Goal: Information Seeking & Learning: Learn about a topic

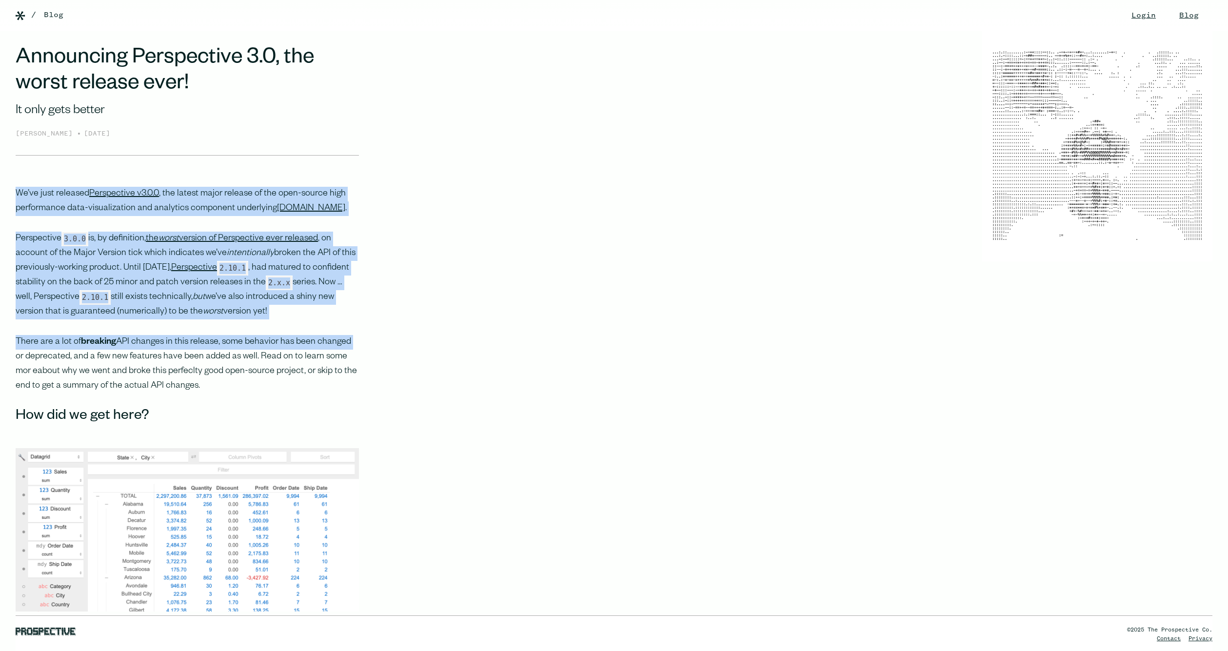
drag, startPoint x: 363, startPoint y: 180, endPoint x: 347, endPoint y: 367, distance: 188.5
click at [347, 367] on p "There are a lot of breaking API changes in this release, some behavior has been…" at bounding box center [187, 364] width 343 height 59
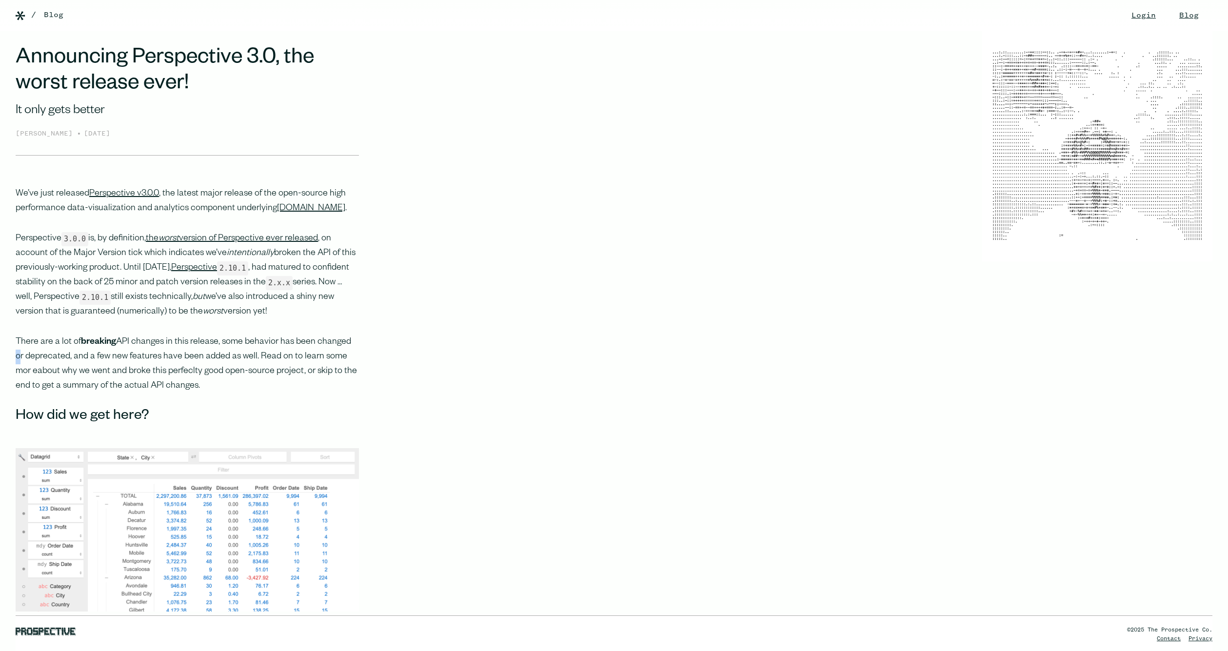
click at [347, 367] on p "There are a lot of breaking API changes in this release, some behavior has been…" at bounding box center [187, 364] width 343 height 59
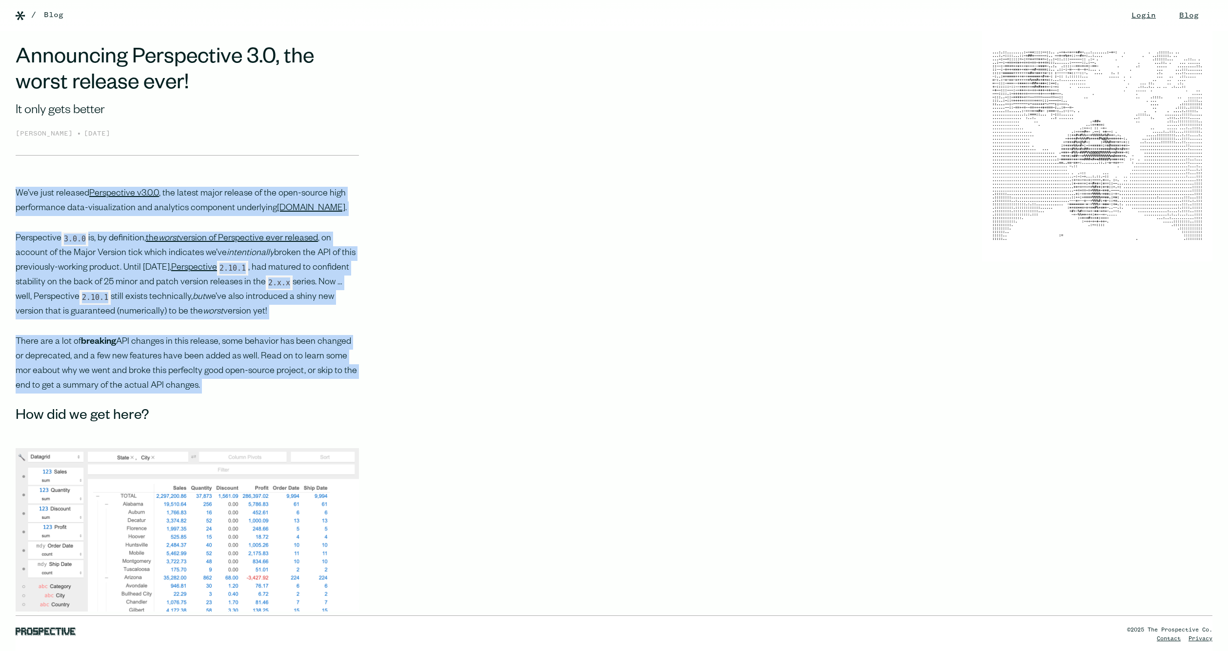
drag, startPoint x: 347, startPoint y: 367, endPoint x: 361, endPoint y: 193, distance: 175.2
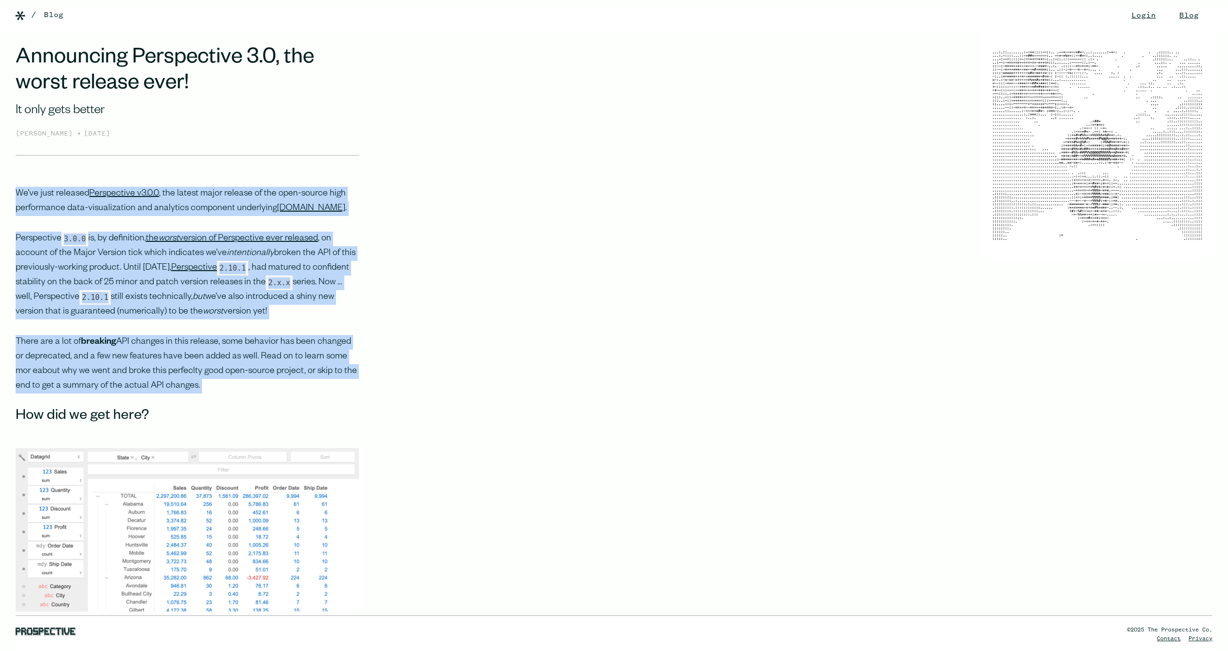
drag, startPoint x: 347, startPoint y: 298, endPoint x: 341, endPoint y: 364, distance: 67.0
click at [341, 364] on p "There are a lot of breaking API changes in this release, some behavior has been…" at bounding box center [187, 364] width 343 height 59
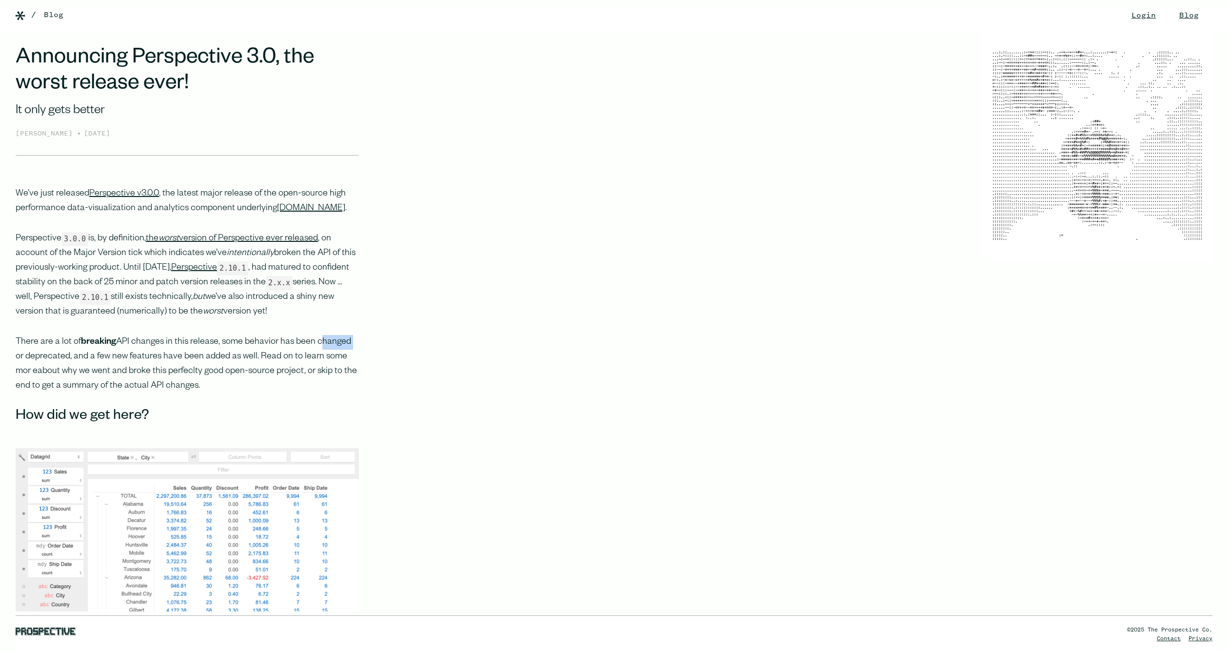
click at [341, 364] on p "There are a lot of breaking API changes in this release, some behavior has been…" at bounding box center [187, 364] width 343 height 59
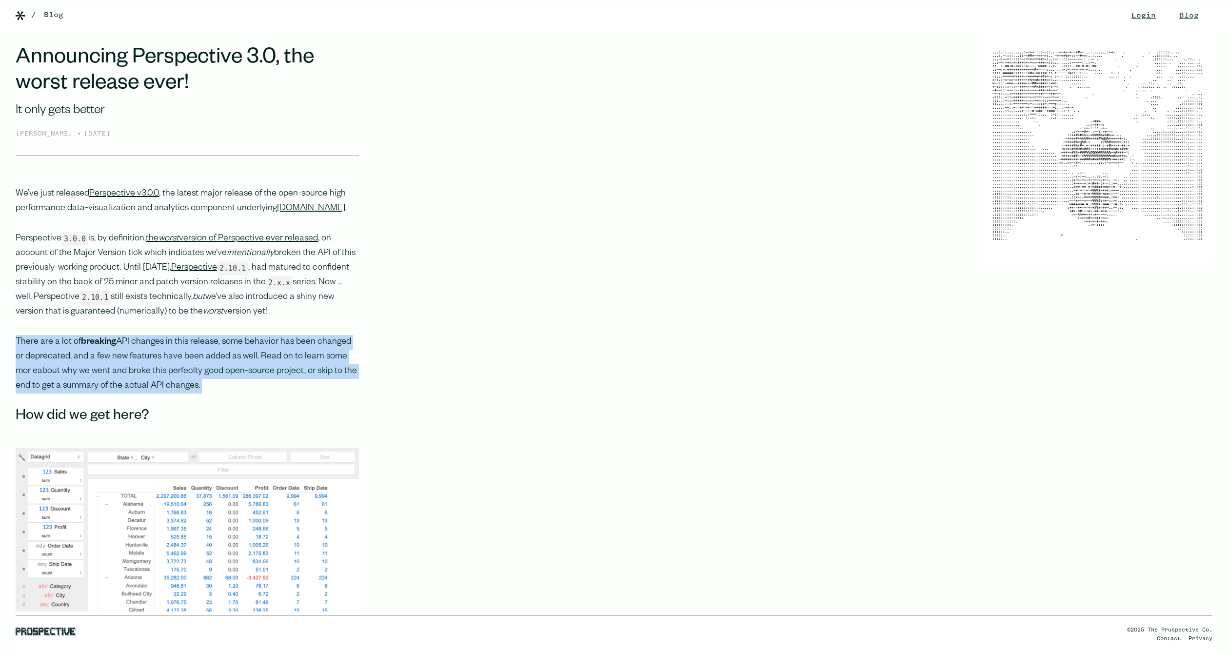
click at [341, 364] on p "There are a lot of breaking API changes in this release, some behavior has been…" at bounding box center [187, 364] width 343 height 59
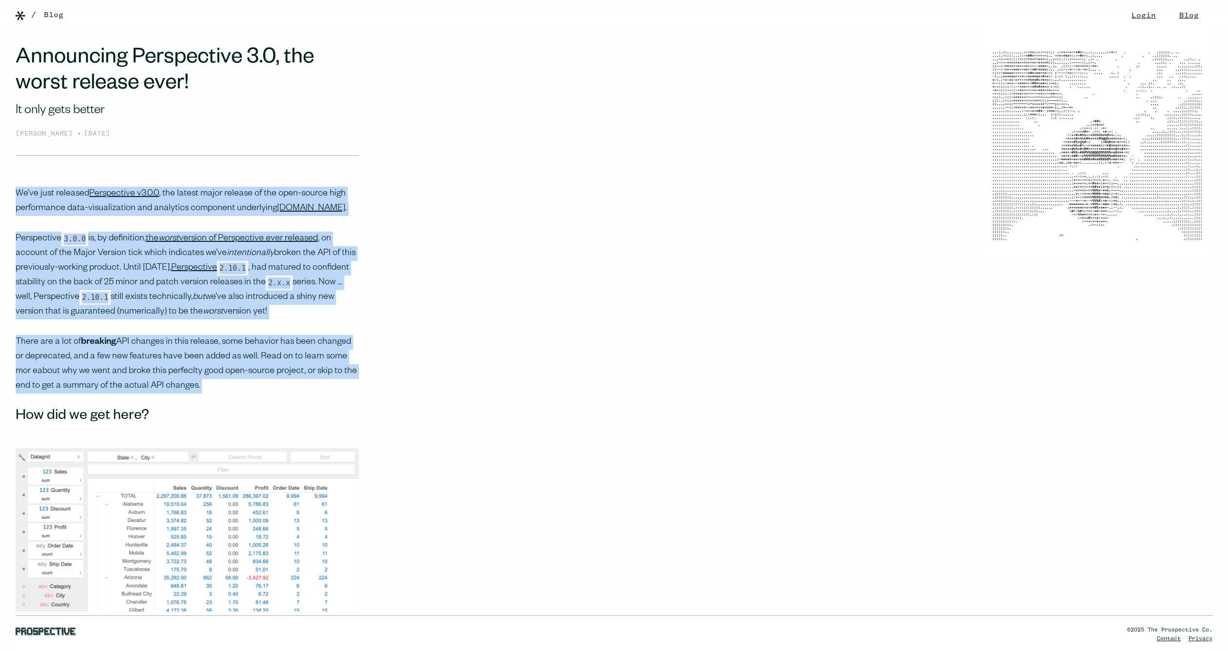
drag, startPoint x: 345, startPoint y: 348, endPoint x: 368, endPoint y: 205, distance: 145.2
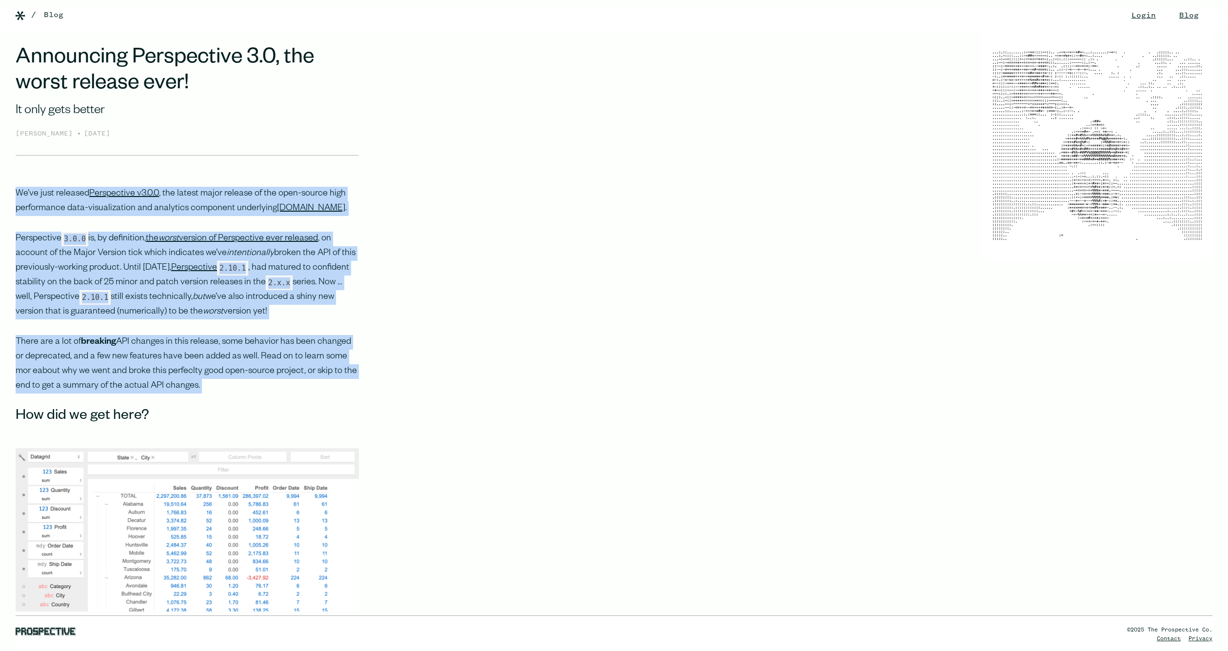
drag, startPoint x: 368, startPoint y: 205, endPoint x: 343, endPoint y: 380, distance: 176.8
click at [343, 380] on p "There are a lot of breaking API changes in this release, some behavior has been…" at bounding box center [187, 364] width 343 height 59
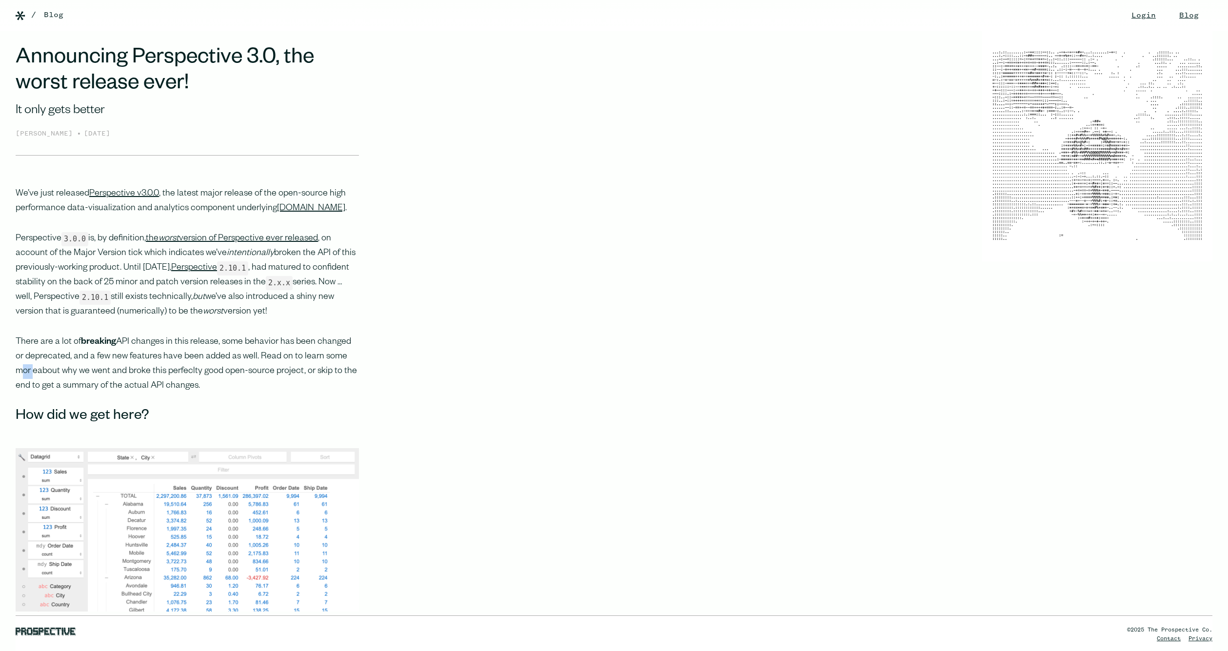
click at [343, 380] on p "There are a lot of breaking API changes in this release, some behavior has been…" at bounding box center [187, 364] width 343 height 59
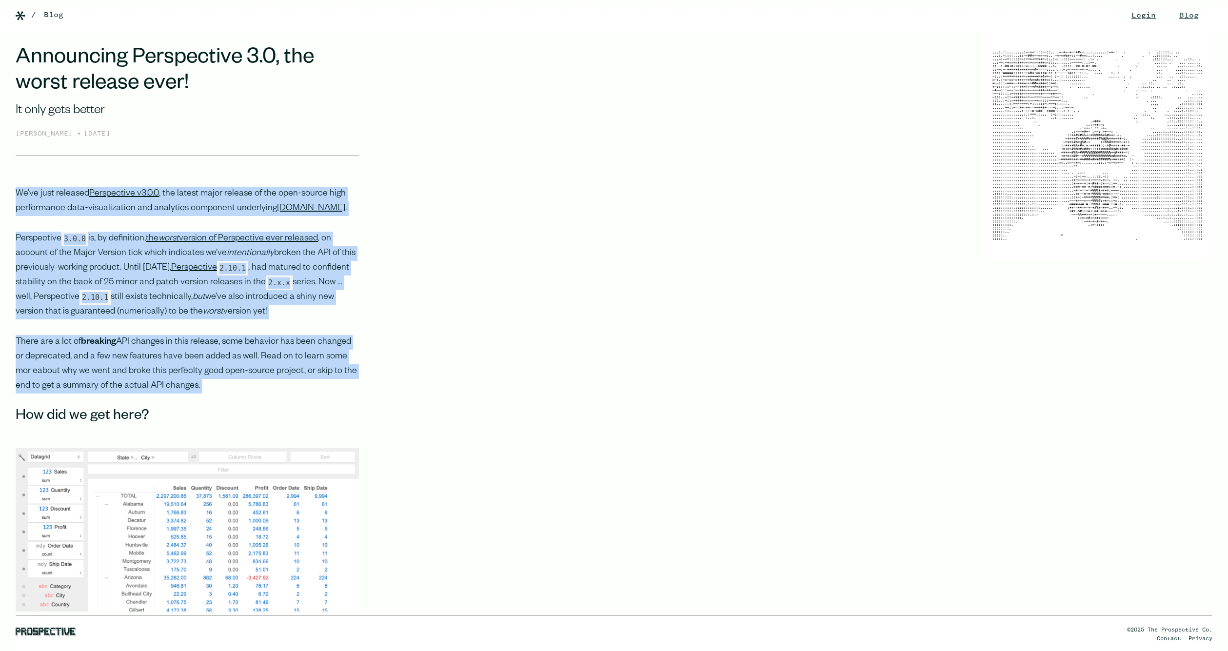
drag, startPoint x: 343, startPoint y: 380, endPoint x: 370, endPoint y: 199, distance: 182.9
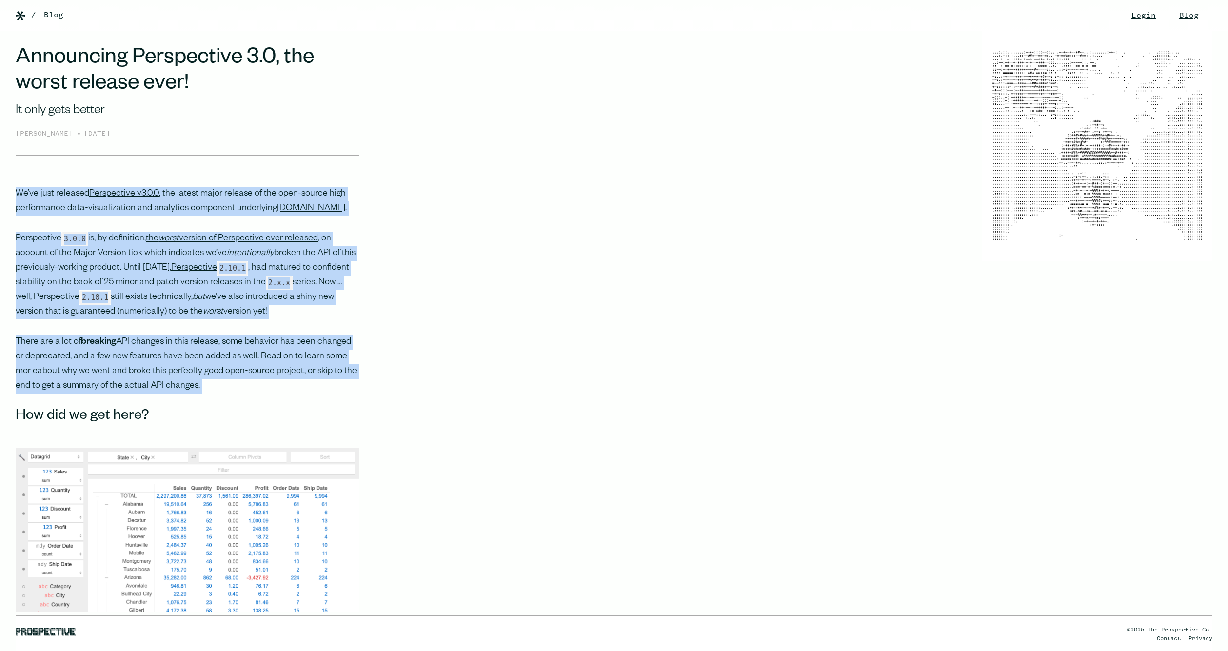
drag, startPoint x: 371, startPoint y: 189, endPoint x: 335, endPoint y: 383, distance: 197.0
click at [335, 383] on p "There are a lot of breaking API changes in this release, some behavior has been…" at bounding box center [187, 364] width 343 height 59
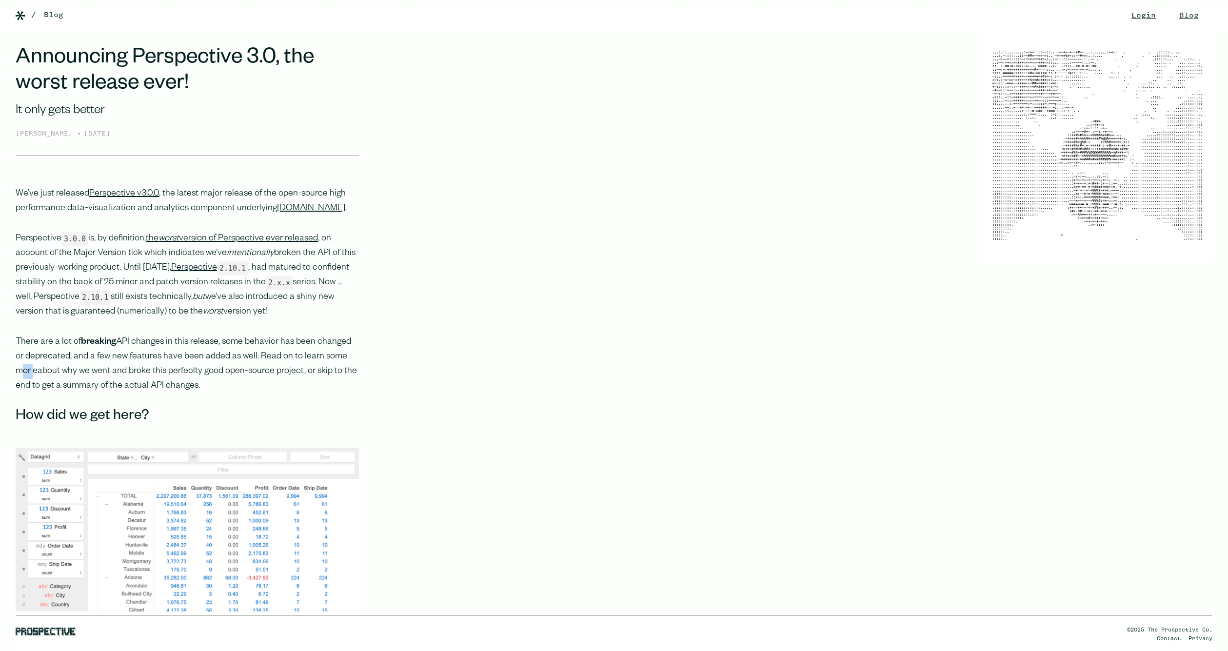
click at [335, 383] on p "There are a lot of breaking API changes in this release, some behavior has been…" at bounding box center [187, 364] width 343 height 59
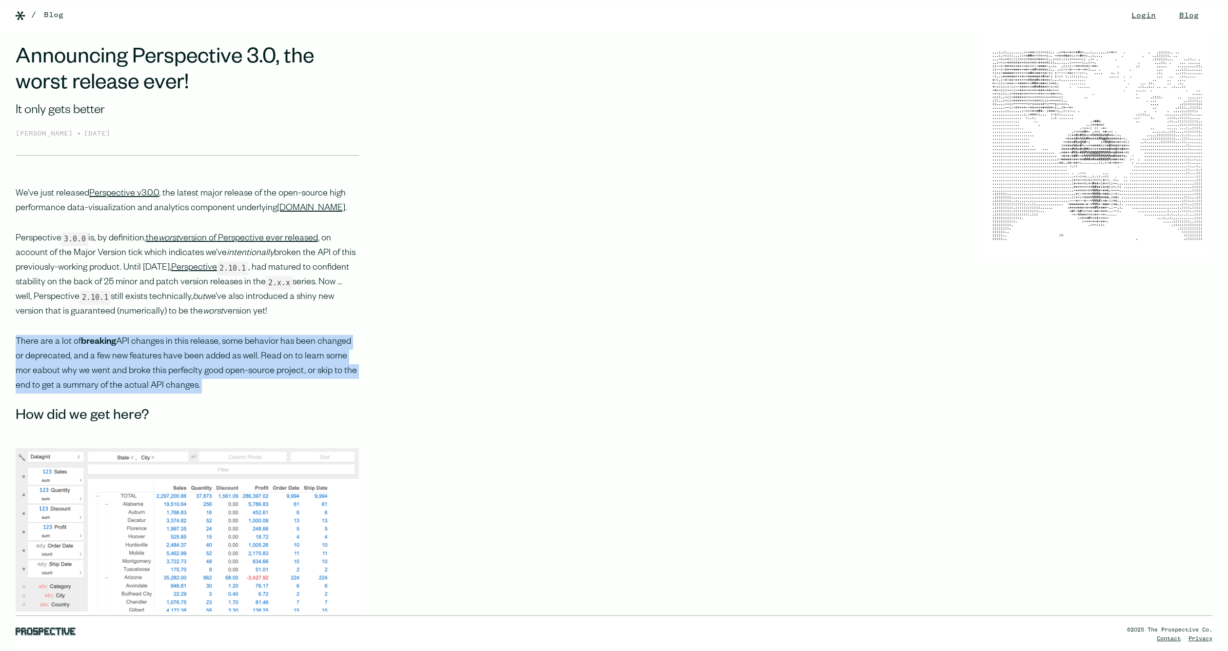
click at [335, 383] on p "There are a lot of breaking API changes in this release, some behavior has been…" at bounding box center [187, 364] width 343 height 59
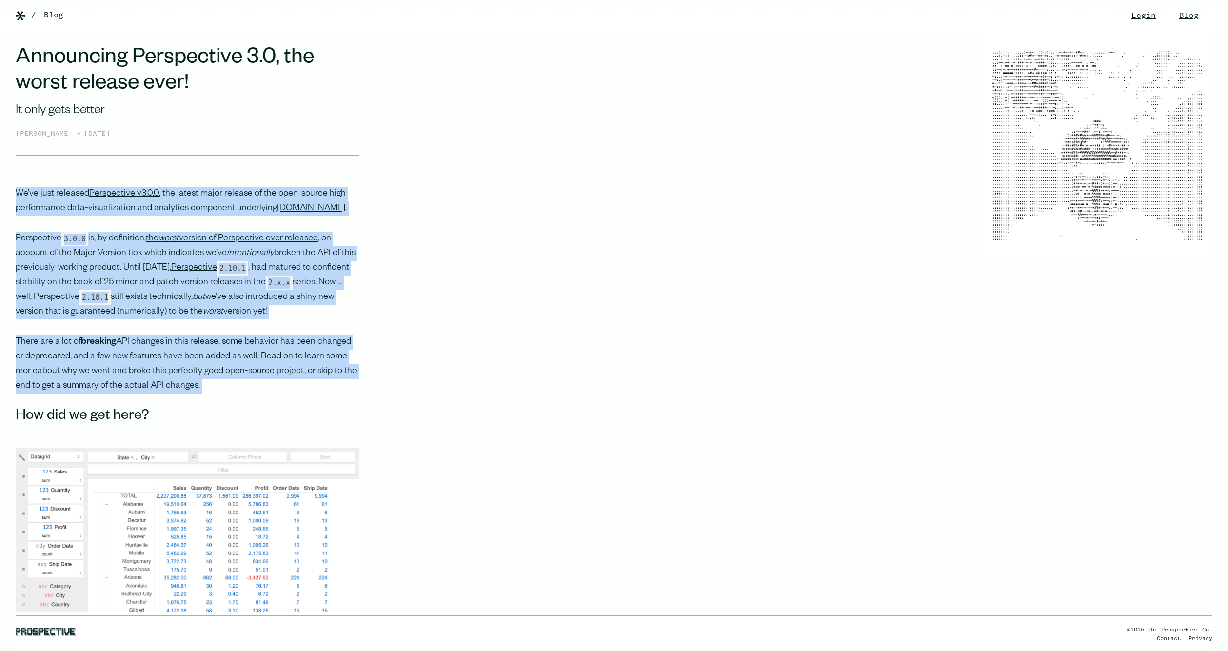
drag, startPoint x: 337, startPoint y: 378, endPoint x: 366, endPoint y: 195, distance: 185.3
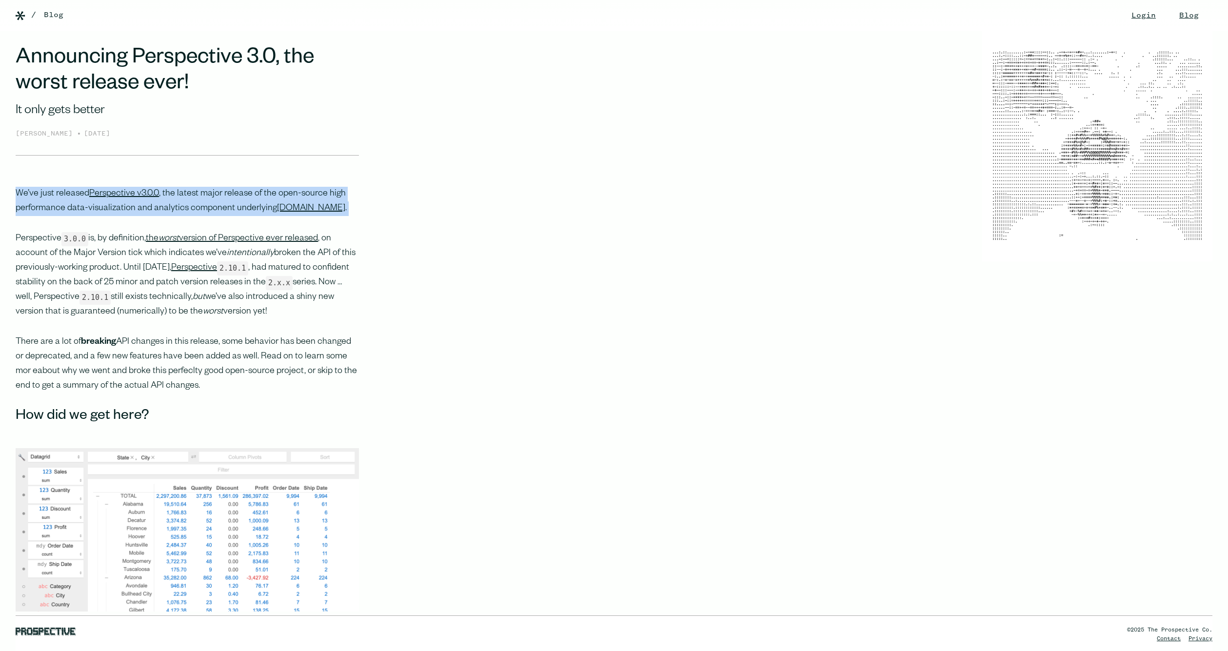
drag, startPoint x: 365, startPoint y: 181, endPoint x: 361, endPoint y: 244, distance: 63.5
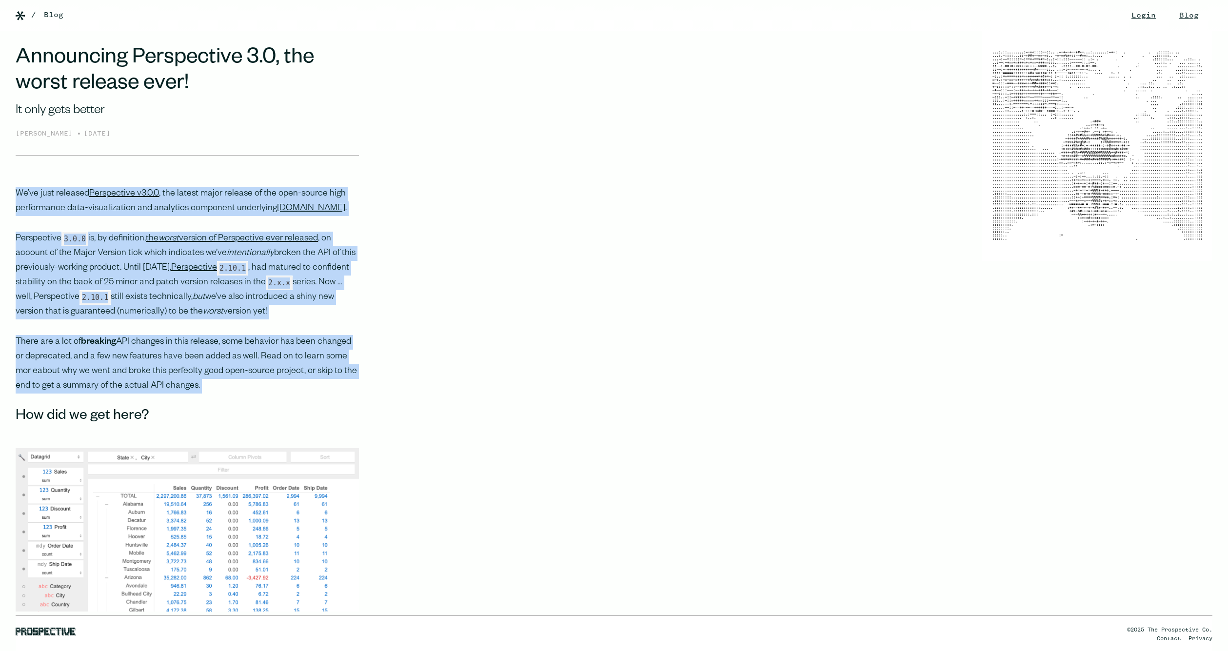
drag, startPoint x: 361, startPoint y: 244, endPoint x: 370, endPoint y: 408, distance: 164.1
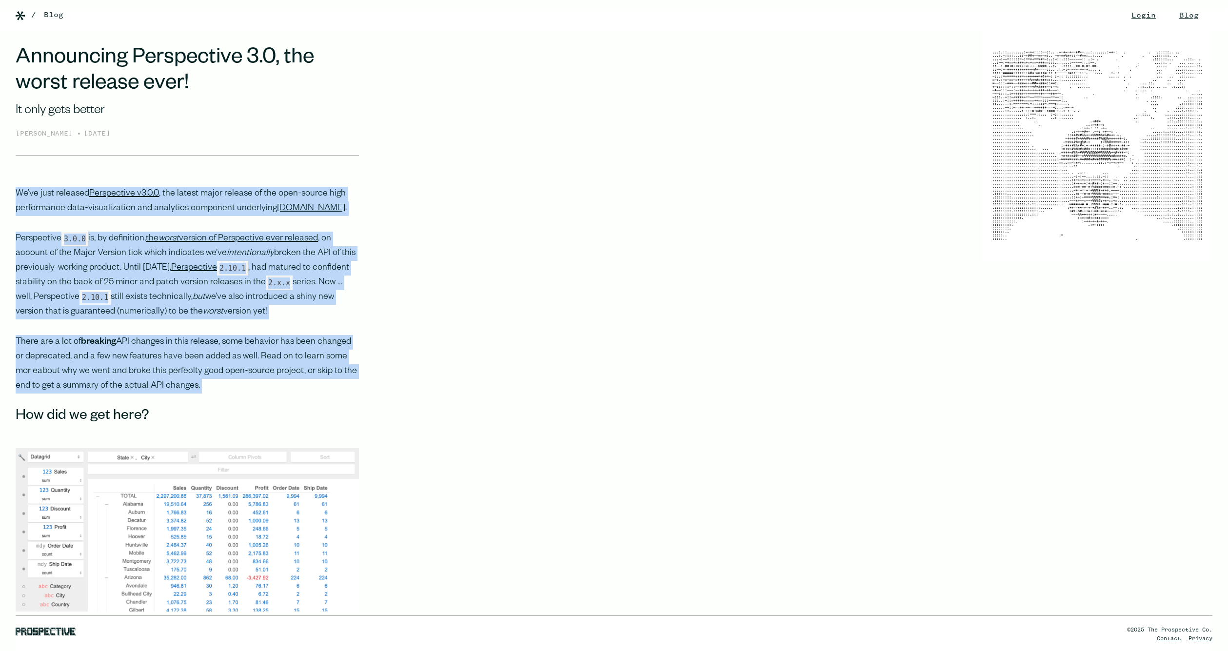
drag, startPoint x: 382, startPoint y: 206, endPoint x: 387, endPoint y: 188, distance: 18.6
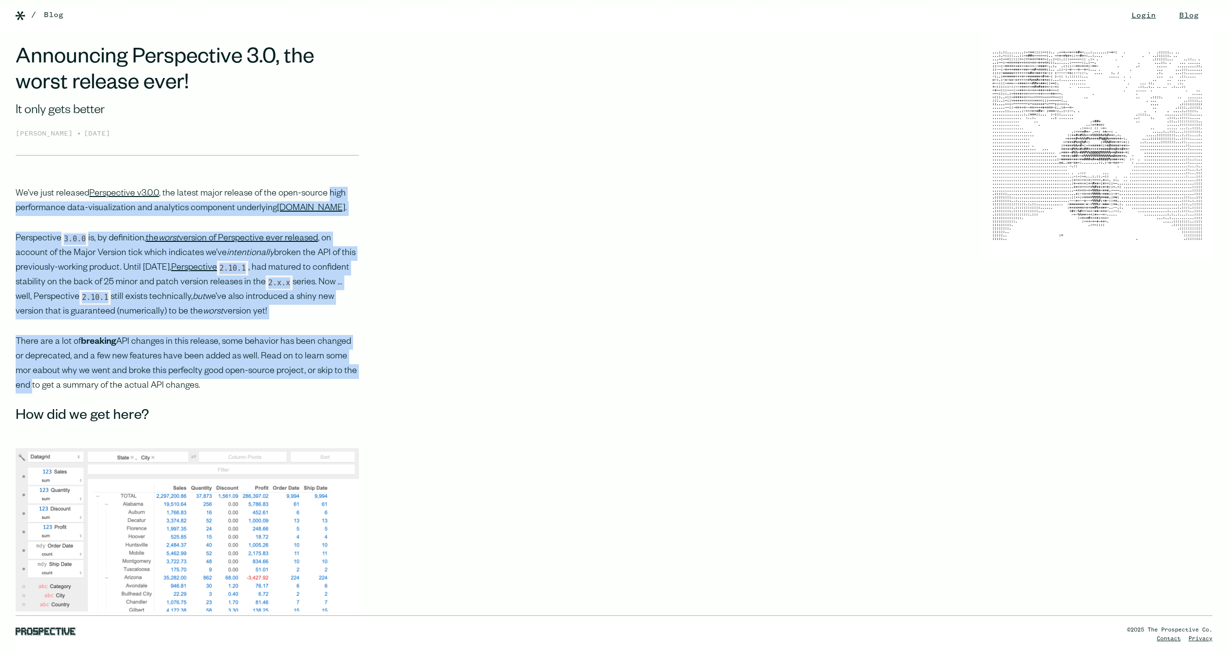
drag, startPoint x: 387, startPoint y: 188, endPoint x: 377, endPoint y: 395, distance: 207.1
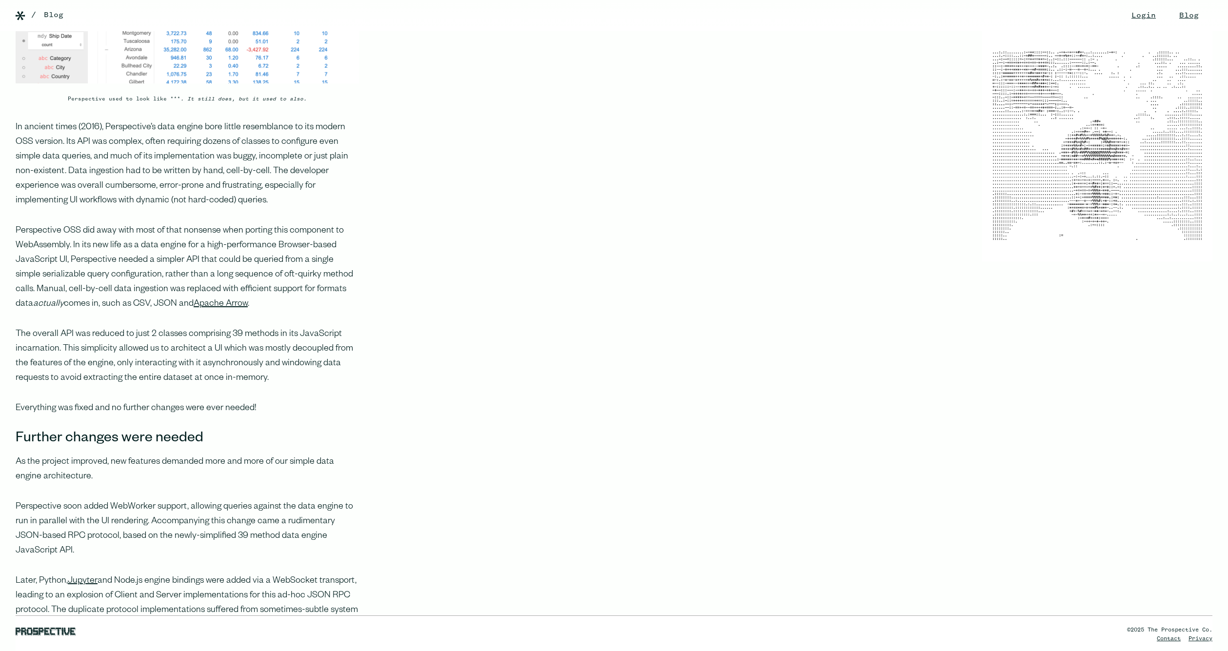
scroll to position [609, 0]
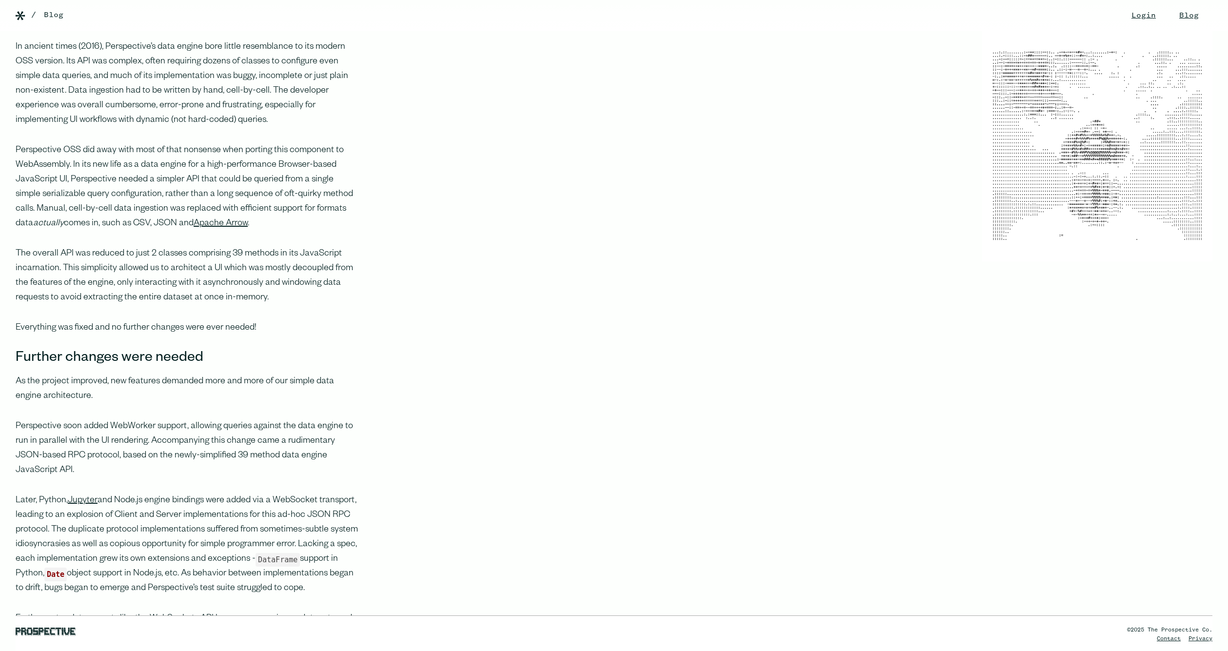
click at [329, 305] on p "The overall API was reduced to just 2 classes comprising 39 methods in its Java…" at bounding box center [187, 276] width 343 height 59
click at [310, 194] on p "Perspective OSS did away with most of that nonsense when porting this component…" at bounding box center [187, 187] width 343 height 88
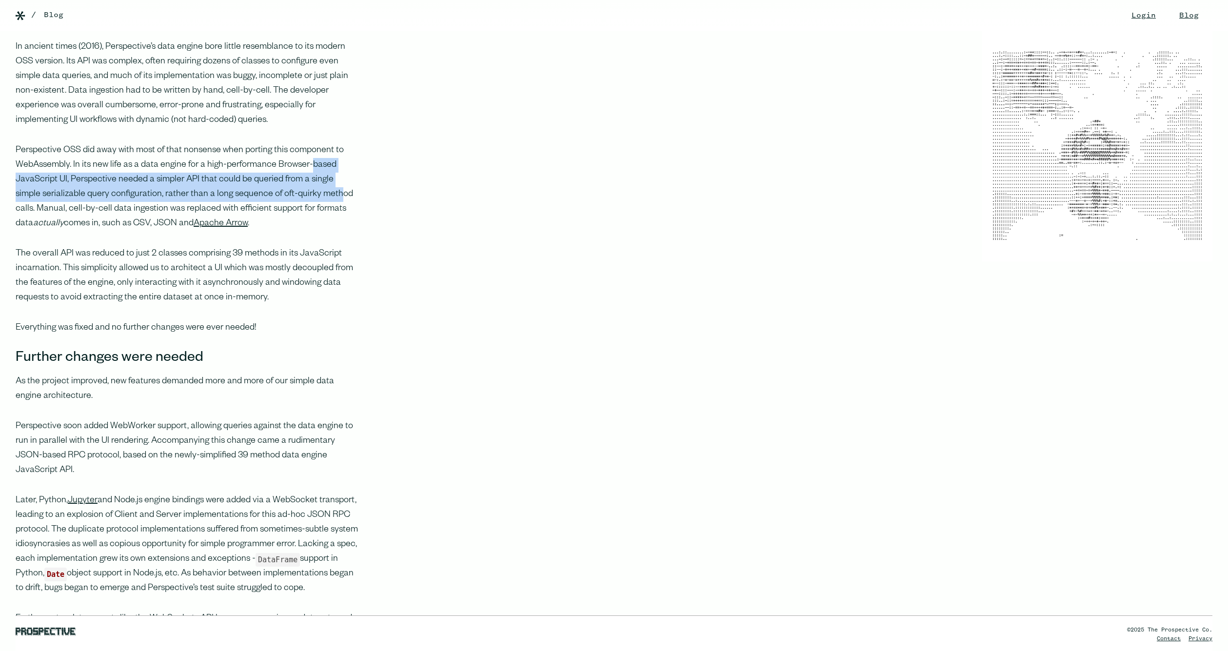
click at [310, 193] on p "Perspective OSS did away with most of that nonsense when porting this component…" at bounding box center [187, 187] width 343 height 88
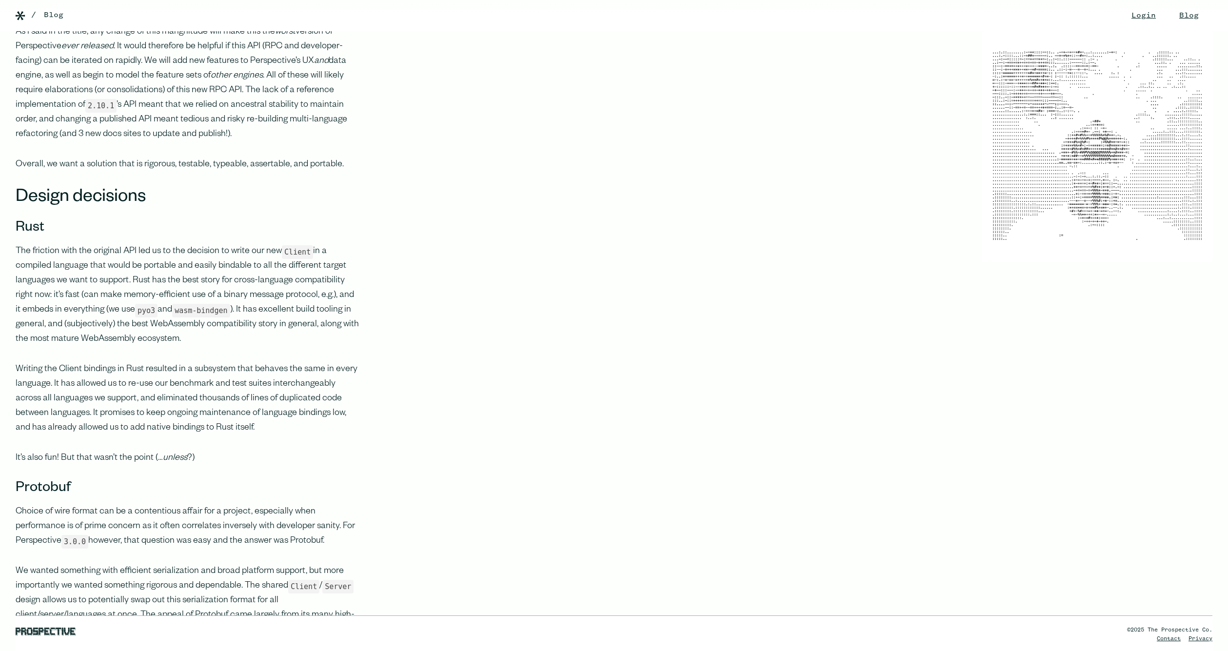
scroll to position [2225, 0]
